Goal: Navigation & Orientation: Find specific page/section

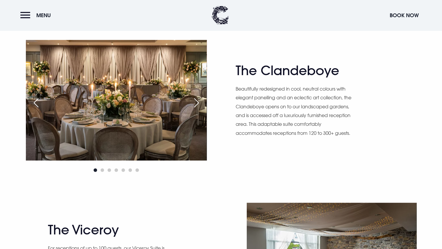
scroll to position [381, 0]
click at [197, 102] on div "Next slide" at bounding box center [196, 102] width 15 height 13
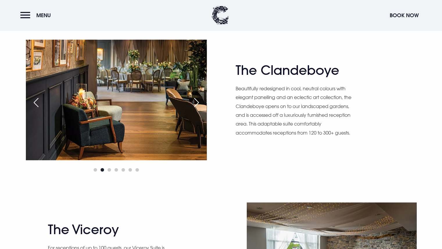
click at [197, 102] on div "Next slide" at bounding box center [196, 102] width 15 height 13
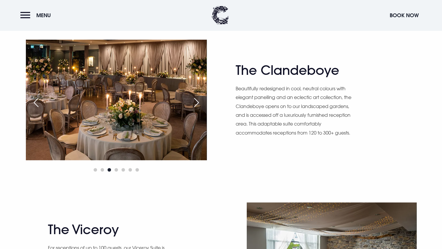
click at [197, 102] on div "Next slide" at bounding box center [196, 102] width 15 height 13
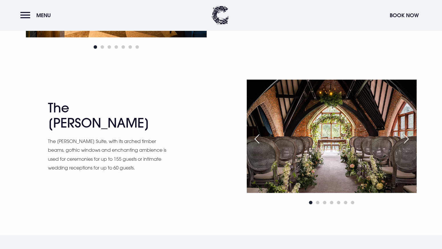
scroll to position [822, 0]
click at [405, 136] on div "Next slide" at bounding box center [406, 138] width 15 height 13
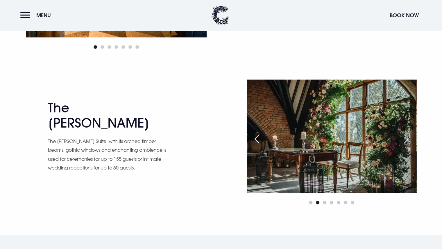
click at [405, 136] on div "Next slide" at bounding box center [406, 138] width 15 height 13
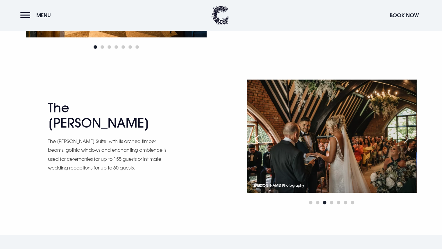
click at [405, 136] on div "Next slide" at bounding box center [406, 138] width 15 height 13
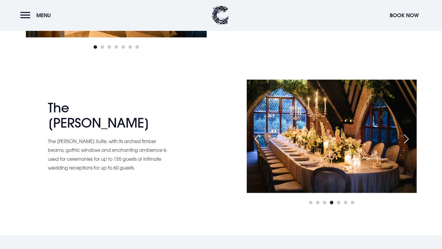
click at [405, 136] on div "Next slide" at bounding box center [406, 138] width 15 height 13
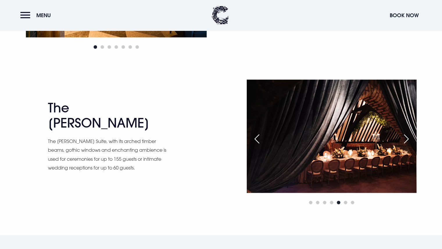
click at [407, 136] on div "Next slide" at bounding box center [406, 138] width 15 height 13
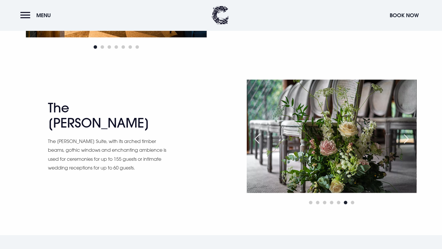
click at [407, 136] on div "Next slide" at bounding box center [406, 138] width 15 height 13
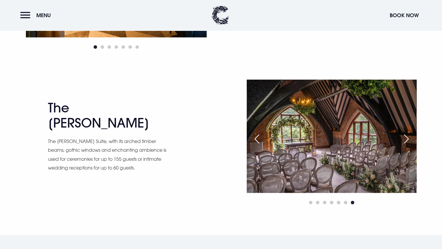
click at [259, 140] on div "Previous slide" at bounding box center [257, 138] width 15 height 13
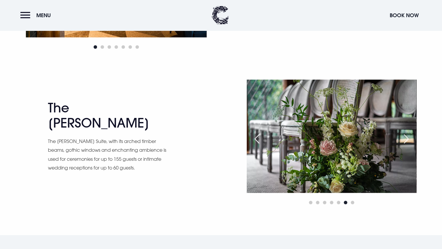
click at [259, 140] on div "Previous slide" at bounding box center [257, 138] width 15 height 13
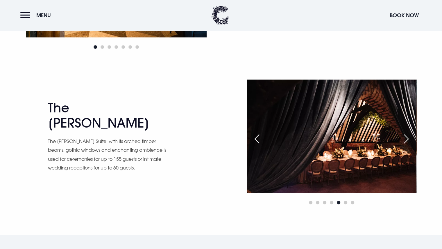
click at [259, 140] on div "Previous slide" at bounding box center [257, 138] width 15 height 13
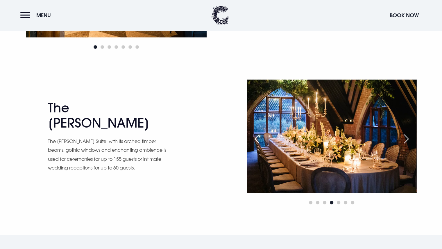
click at [259, 140] on div "Previous slide" at bounding box center [257, 138] width 15 height 13
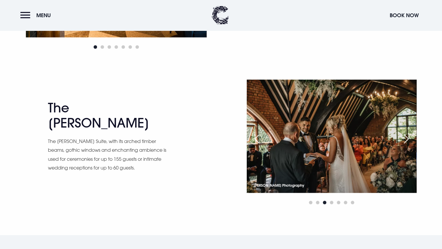
click at [406, 138] on div "Next slide" at bounding box center [406, 138] width 15 height 13
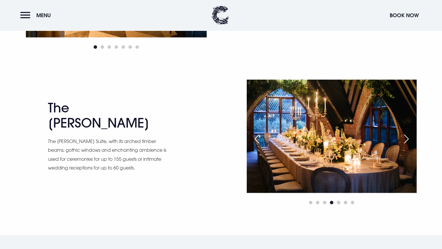
click at [407, 138] on div "Next slide" at bounding box center [406, 138] width 15 height 13
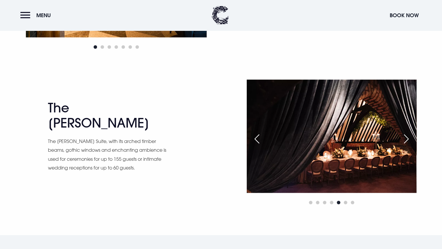
click at [262, 139] on div "Previous slide" at bounding box center [257, 138] width 15 height 13
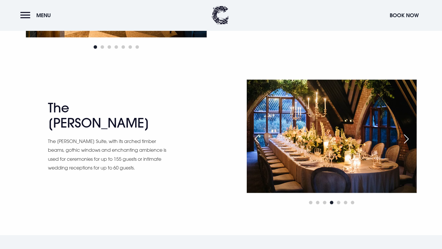
click at [262, 139] on div "Previous slide" at bounding box center [257, 138] width 15 height 13
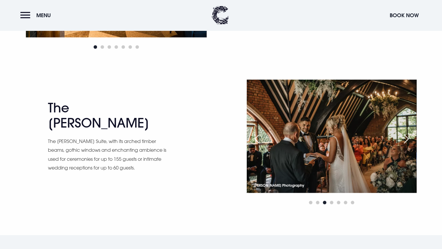
click at [407, 139] on div "Next slide" at bounding box center [406, 138] width 15 height 13
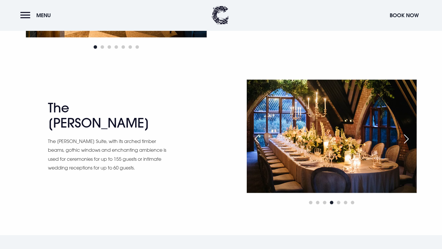
click at [403, 140] on div "Next slide" at bounding box center [406, 138] width 15 height 13
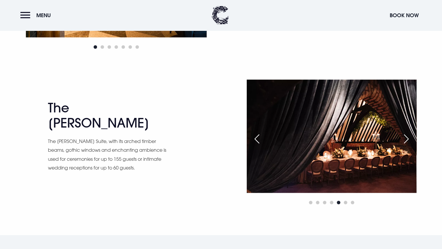
click at [405, 141] on div "Next slide" at bounding box center [406, 138] width 15 height 13
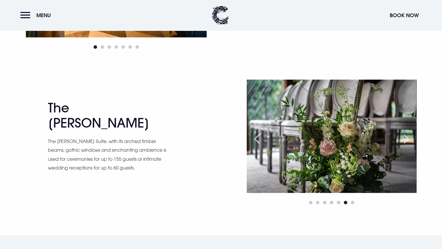
click at [406, 141] on div "Next slide" at bounding box center [406, 138] width 15 height 13
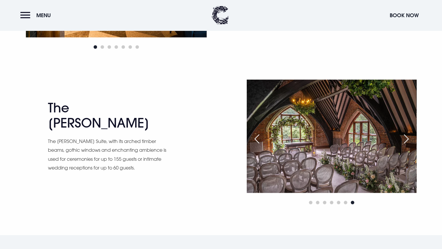
click at [407, 142] on div "Next slide" at bounding box center [406, 138] width 15 height 13
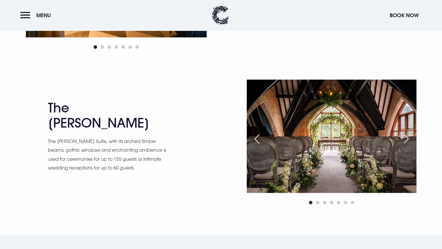
click at [408, 143] on div "Next slide" at bounding box center [406, 138] width 15 height 13
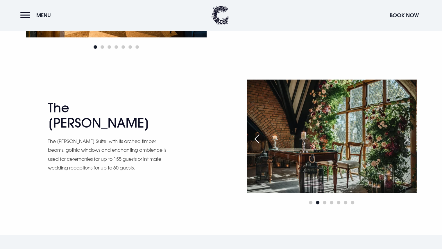
click at [408, 139] on div "Next slide" at bounding box center [406, 138] width 15 height 13
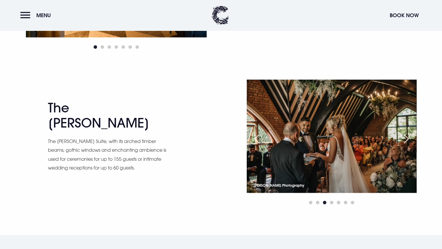
click at [407, 139] on div "Next slide" at bounding box center [406, 138] width 15 height 13
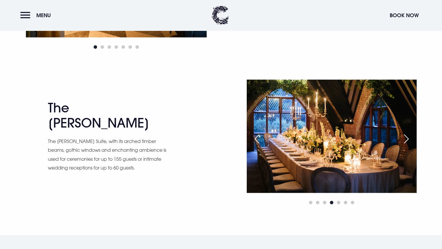
click at [408, 140] on div "Next slide" at bounding box center [406, 138] width 15 height 13
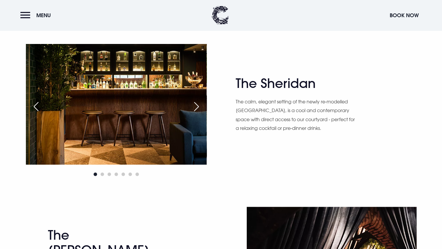
scroll to position [672, 0]
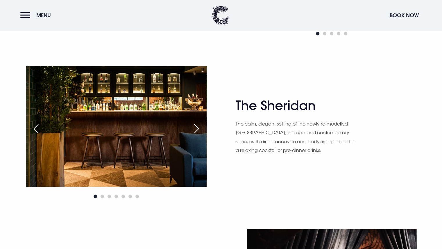
click at [195, 129] on div "Next slide" at bounding box center [196, 128] width 15 height 13
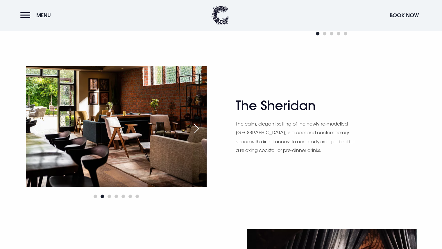
click at [195, 128] on div "Next slide" at bounding box center [196, 128] width 15 height 13
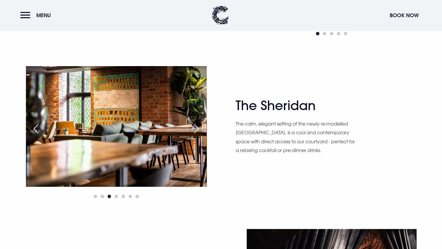
click at [197, 127] on div "Next slide" at bounding box center [196, 128] width 15 height 13
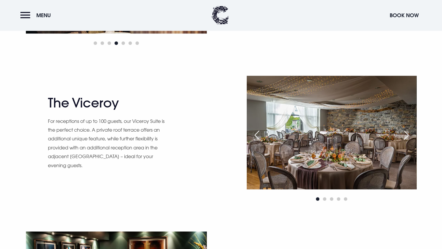
scroll to position [507, 0]
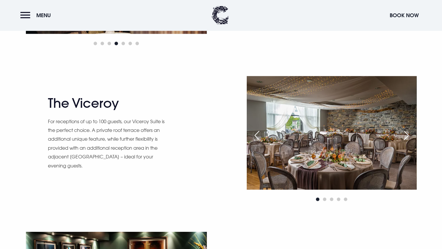
click at [406, 134] on div "Next slide" at bounding box center [406, 135] width 15 height 13
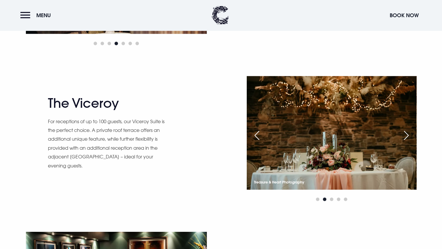
click at [406, 135] on div "Next slide" at bounding box center [406, 135] width 15 height 13
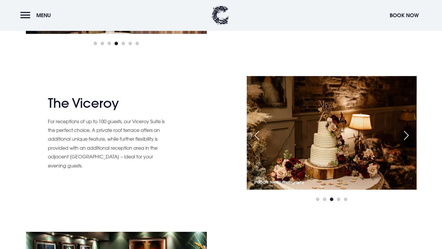
click at [406, 135] on div "Next slide" at bounding box center [406, 135] width 15 height 13
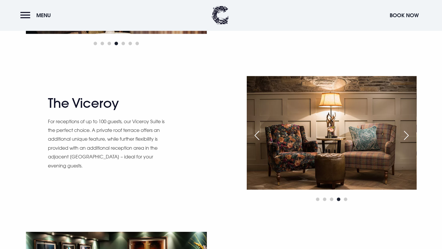
click at [406, 135] on div "Next slide" at bounding box center [406, 135] width 15 height 13
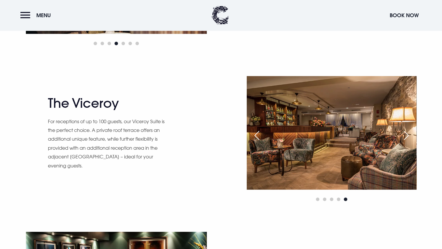
click at [406, 135] on div "Next slide" at bounding box center [406, 135] width 15 height 13
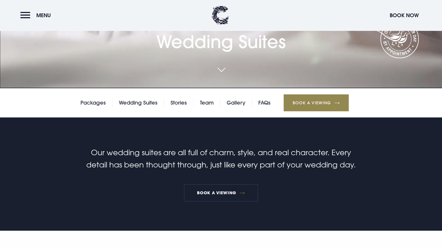
scroll to position [160, 0]
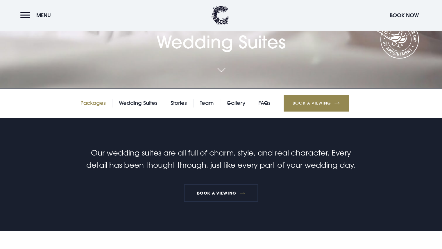
click at [96, 102] on link "Packages" at bounding box center [93, 103] width 25 height 9
